Goal: Task Accomplishment & Management: Manage account settings

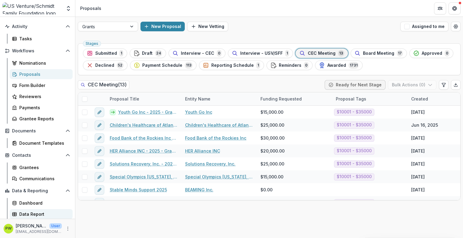
scroll to position [41, 0]
click at [29, 205] on div "Dashboard" at bounding box center [43, 203] width 49 height 6
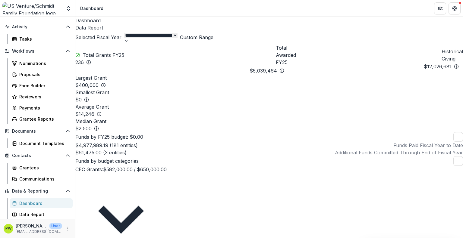
click at [177, 38] on select "**********" at bounding box center [151, 35] width 54 height 5
select select "**********"
click at [177, 33] on select "**********" at bounding box center [151, 35] width 54 height 5
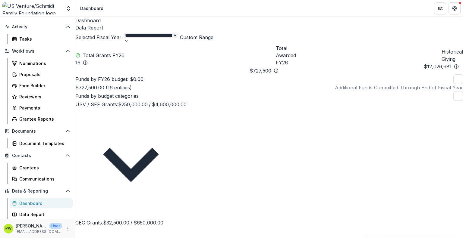
click at [138, 219] on p "CEC Grants : $32,500.00 / $650,000.00" at bounding box center [119, 222] width 88 height 7
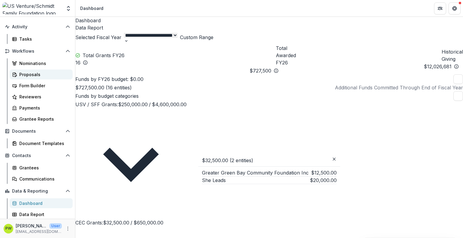
click at [35, 73] on div "Proposals" at bounding box center [43, 74] width 49 height 6
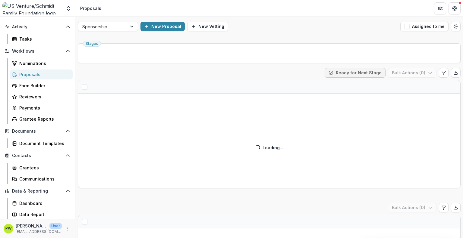
click at [121, 28] on div at bounding box center [102, 27] width 40 height 8
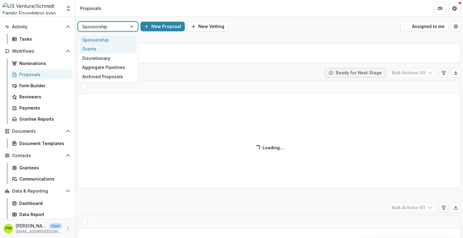
click at [104, 49] on div "Grants" at bounding box center [107, 48] width 57 height 9
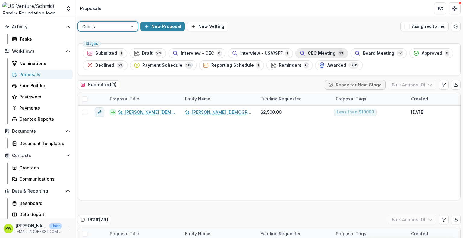
click at [319, 55] on span "CEC Meeting" at bounding box center [322, 53] width 28 height 5
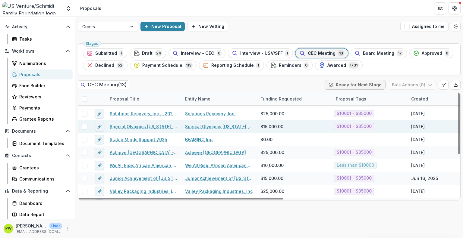
scroll to position [51, 0]
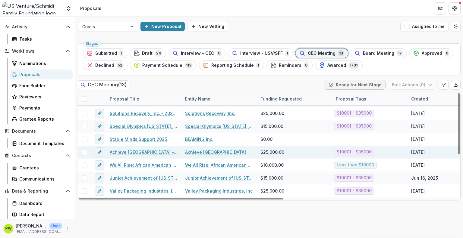
click at [142, 152] on link "Achieve [GEOGRAPHIC_DATA] - 2025 - Grant Application" at bounding box center [144, 152] width 68 height 6
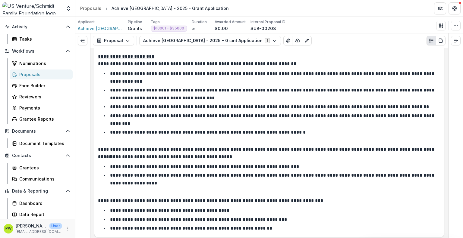
scroll to position [734, 0]
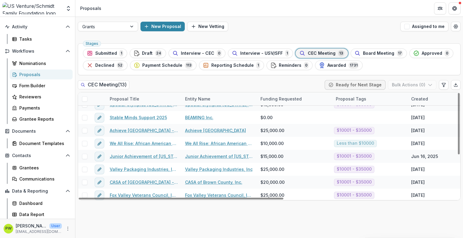
scroll to position [74, 0]
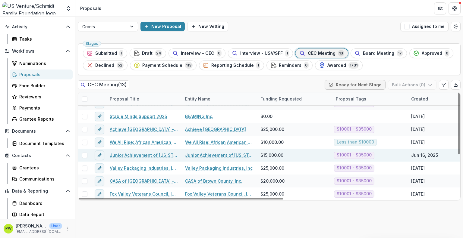
click at [139, 156] on link "Junior Achievement of [US_STATE] ([GEOGRAPHIC_DATA] Region) - 2025 - Grant Appl…" at bounding box center [144, 155] width 68 height 6
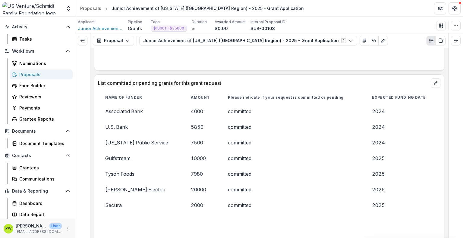
scroll to position [1313, 0]
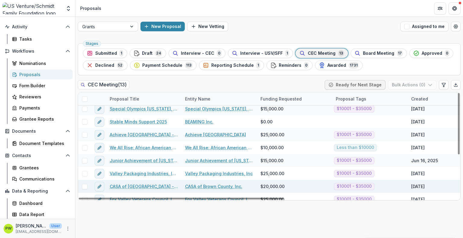
scroll to position [63, 0]
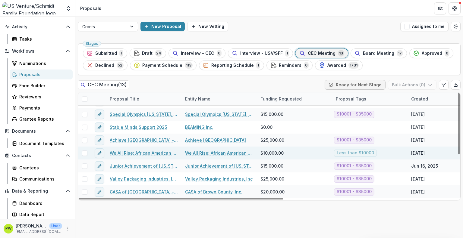
click at [133, 154] on link "We All Rise: African American Resource Center Inc. - 2025 - Grant Application" at bounding box center [144, 153] width 68 height 6
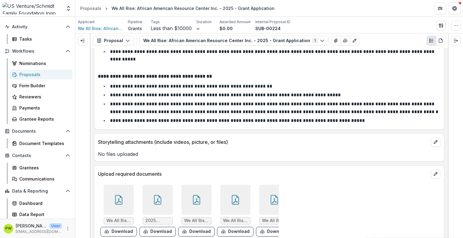
scroll to position [2343, 0]
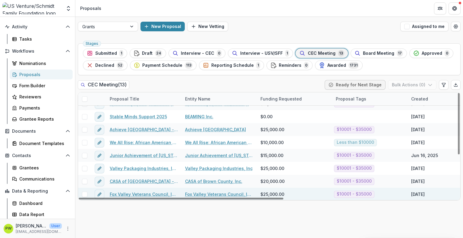
scroll to position [74, 0]
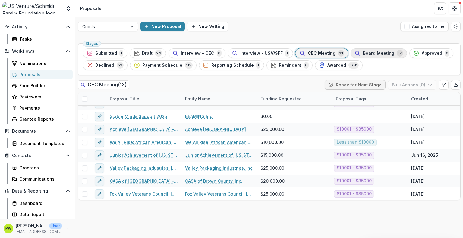
click at [354, 53] on icon "button" at bounding box center [357, 53] width 6 height 6
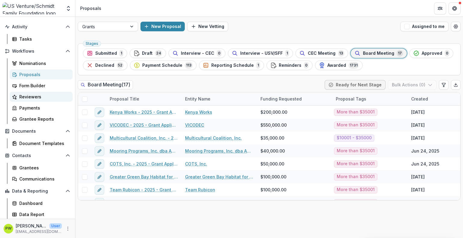
click at [53, 99] on div "Reviewers" at bounding box center [43, 97] width 49 height 6
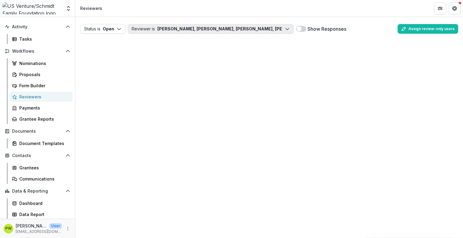
click at [154, 29] on button "Reviewer is [PERSON_NAME], [PERSON_NAME], [PERSON_NAME], [PERSON_NAME], [PERSON…" at bounding box center [211, 29] width 166 height 10
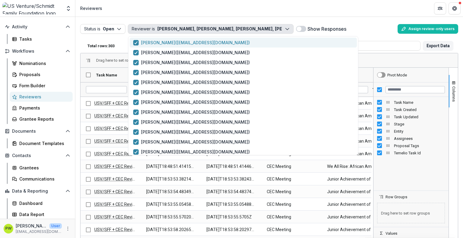
click at [158, 46] on button "[PERSON_NAME] ( [EMAIL_ADDRESS][DOMAIN_NAME] )" at bounding box center [243, 43] width 227 height 10
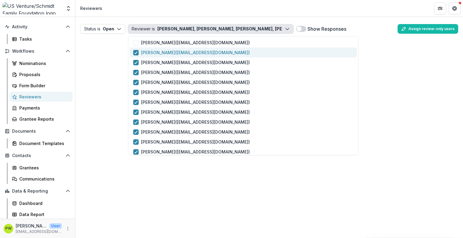
click at [157, 53] on p "[PERSON_NAME] ( [EMAIL_ADDRESS][DOMAIN_NAME] )" at bounding box center [195, 52] width 109 height 6
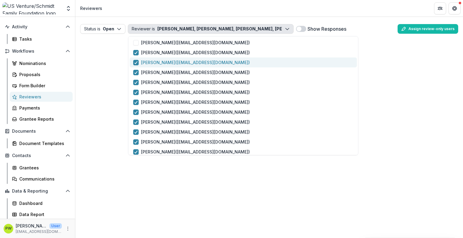
click at [155, 65] on p "[PERSON_NAME] ( [EMAIL_ADDRESS][DOMAIN_NAME] )" at bounding box center [195, 62] width 109 height 6
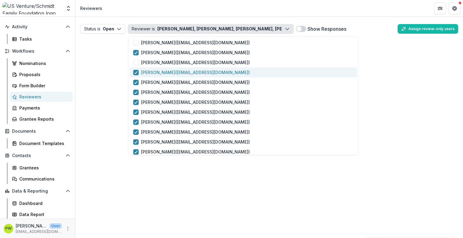
click at [155, 73] on p "[PERSON_NAME] ( [EMAIL_ADDRESS][DOMAIN_NAME] )" at bounding box center [195, 72] width 109 height 6
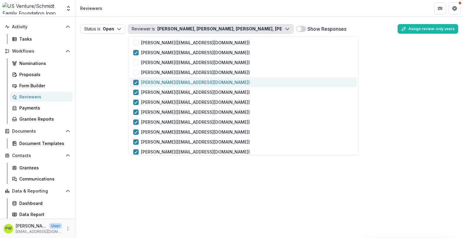
click at [156, 80] on p "[PERSON_NAME] ( [EMAIL_ADDRESS][DOMAIN_NAME] )" at bounding box center [195, 82] width 109 height 6
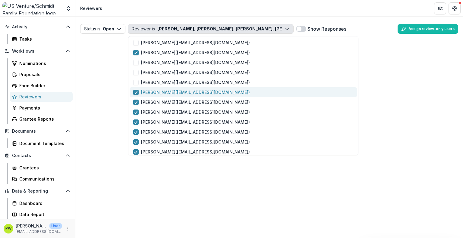
click at [157, 90] on p "[PERSON_NAME] ( [EMAIL_ADDRESS][DOMAIN_NAME] )" at bounding box center [195, 92] width 109 height 6
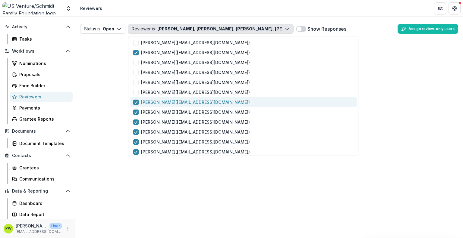
click at [160, 102] on p "[PERSON_NAME] ( [EMAIL_ADDRESS][DOMAIN_NAME] )" at bounding box center [195, 102] width 109 height 6
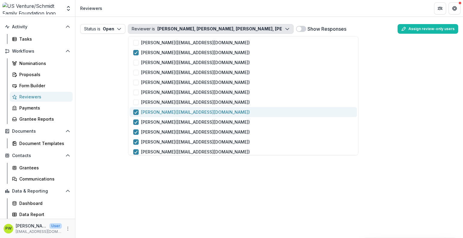
click at [164, 111] on p "[PERSON_NAME] ( [EMAIL_ADDRESS][DOMAIN_NAME] )" at bounding box center [195, 112] width 109 height 6
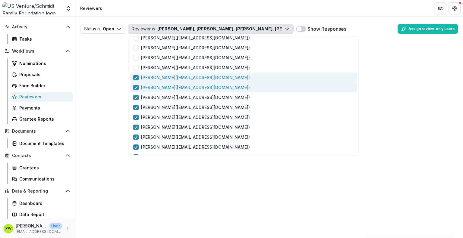
scroll to position [46, 0]
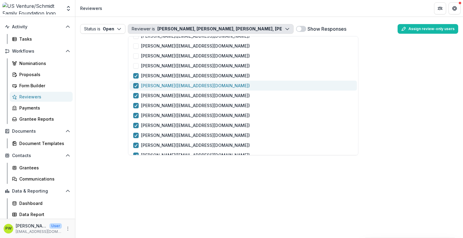
click at [166, 84] on p "[PERSON_NAME] ( [EMAIL_ADDRESS][DOMAIN_NAME] )" at bounding box center [195, 86] width 109 height 6
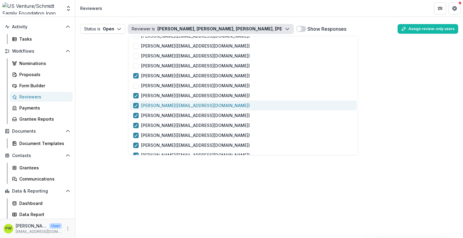
scroll to position [46, 0]
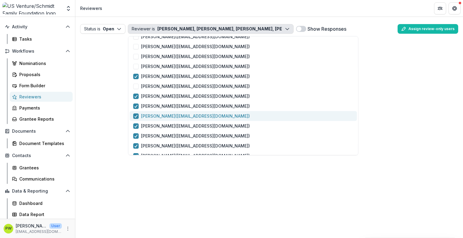
click at [164, 118] on p "[PERSON_NAME] ( [EMAIL_ADDRESS][DOMAIN_NAME] )" at bounding box center [195, 116] width 109 height 6
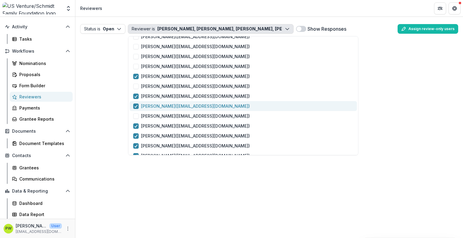
click at [157, 108] on p "[PERSON_NAME] ( [EMAIL_ADDRESS][DOMAIN_NAME] )" at bounding box center [195, 106] width 109 height 6
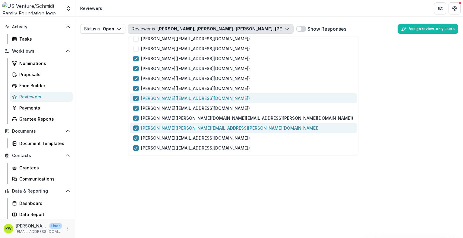
scroll to position [113, 0]
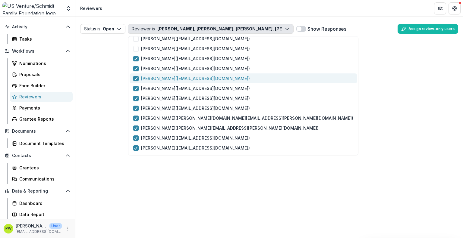
click at [164, 81] on p "[PERSON_NAME] ( [EMAIL_ADDRESS][DOMAIN_NAME] )" at bounding box center [195, 78] width 109 height 6
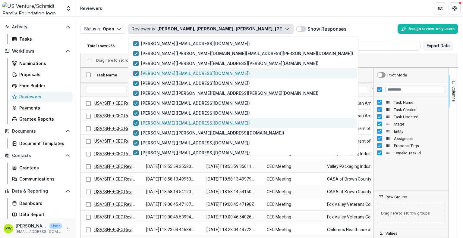
scroll to position [178, 0]
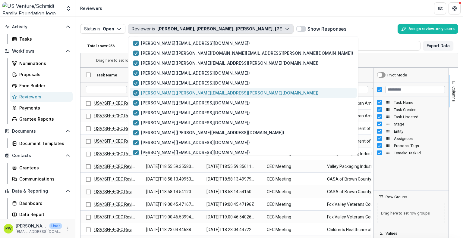
click at [158, 94] on p "[PERSON_NAME] ( [PERSON_NAME][EMAIL_ADDRESS][PERSON_NAME][DOMAIN_NAME] )" at bounding box center [229, 93] width 177 height 6
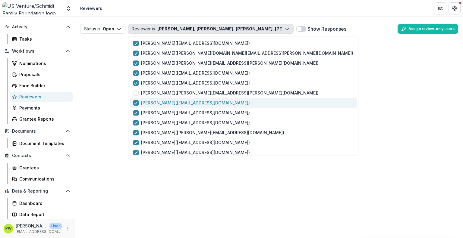
click at [156, 102] on p "[PERSON_NAME] ( [EMAIL_ADDRESS][DOMAIN_NAME] )" at bounding box center [195, 103] width 109 height 6
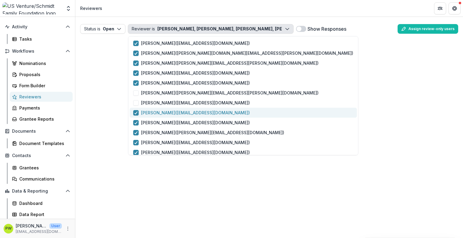
click at [156, 112] on p "[PERSON_NAME] ( [EMAIL_ADDRESS][DOMAIN_NAME] )" at bounding box center [195, 113] width 109 height 6
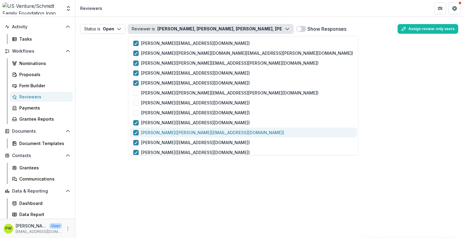
scroll to position [184, 0]
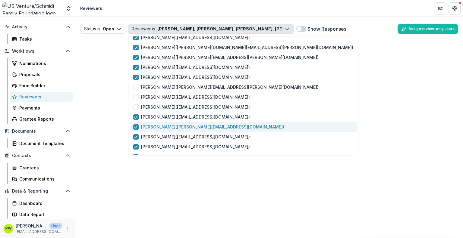
click at [164, 125] on p "[PERSON_NAME] ( [PERSON_NAME][EMAIL_ADDRESS][DOMAIN_NAME] )" at bounding box center [212, 127] width 143 height 6
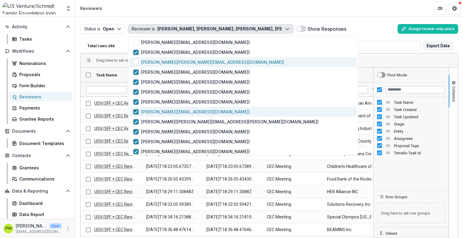
scroll to position [251, 0]
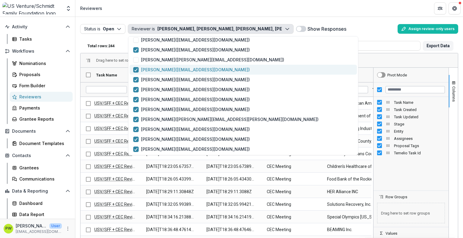
click at [183, 72] on p "[PERSON_NAME] ( [EMAIL_ADDRESS][DOMAIN_NAME] )" at bounding box center [195, 70] width 109 height 6
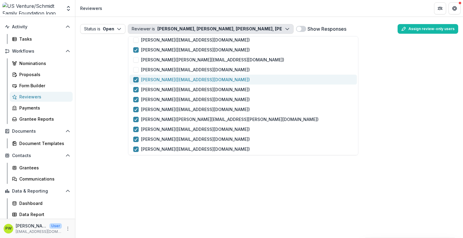
click at [181, 80] on p "[PERSON_NAME] ( [PERSON_NAME][EMAIL_ADDRESS][DOMAIN_NAME] )" at bounding box center [195, 80] width 109 height 6
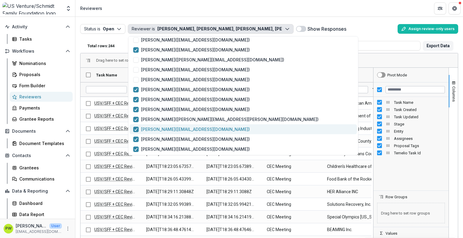
click at [175, 131] on p "[PERSON_NAME] ( [EMAIL_ADDRESS][DOMAIN_NAME] )" at bounding box center [195, 129] width 109 height 6
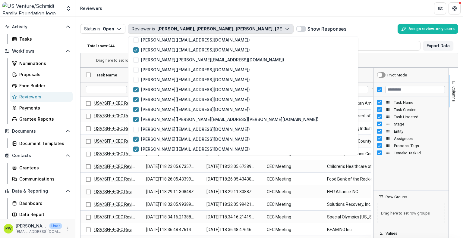
click at [131, 18] on div "Status is Open Open Completed Reviewer is [PERSON_NAME], [PERSON_NAME], [PERSON…" at bounding box center [268, 45] width 387 height 57
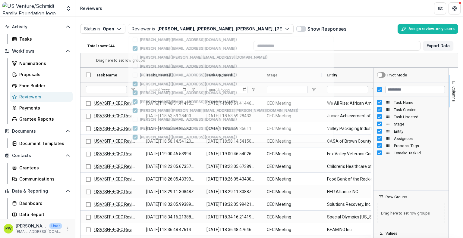
scroll to position [0, 0]
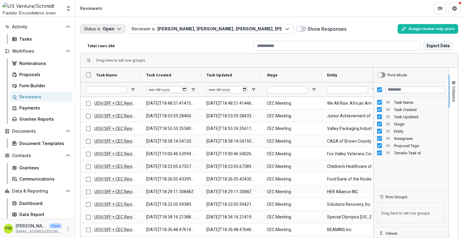
click at [116, 27] on button "Status is Open" at bounding box center [102, 29] width 45 height 10
click at [115, 51] on p "Completed" at bounding box center [111, 52] width 23 height 6
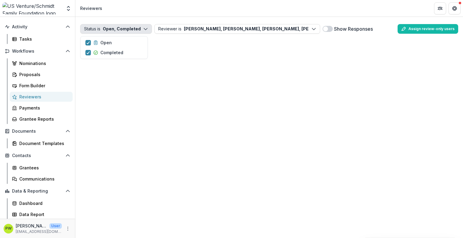
click at [327, 29] on span at bounding box center [327, 29] width 10 height 6
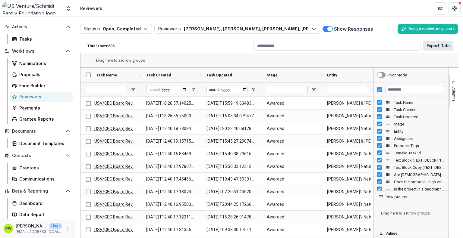
click at [433, 48] on button "Export Data" at bounding box center [438, 46] width 30 height 10
